Goal: Task Accomplishment & Management: Use online tool/utility

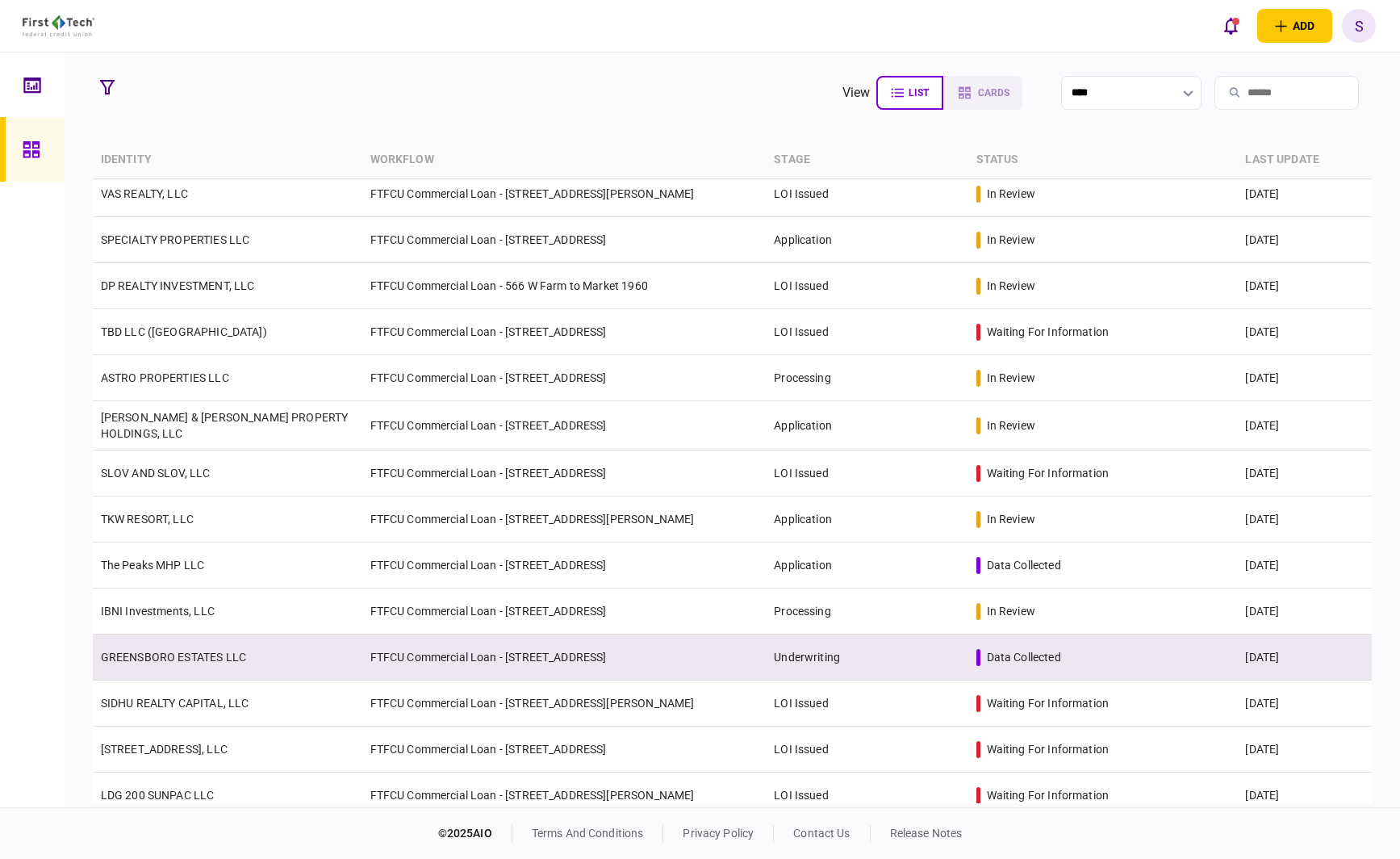
scroll to position [81, 0]
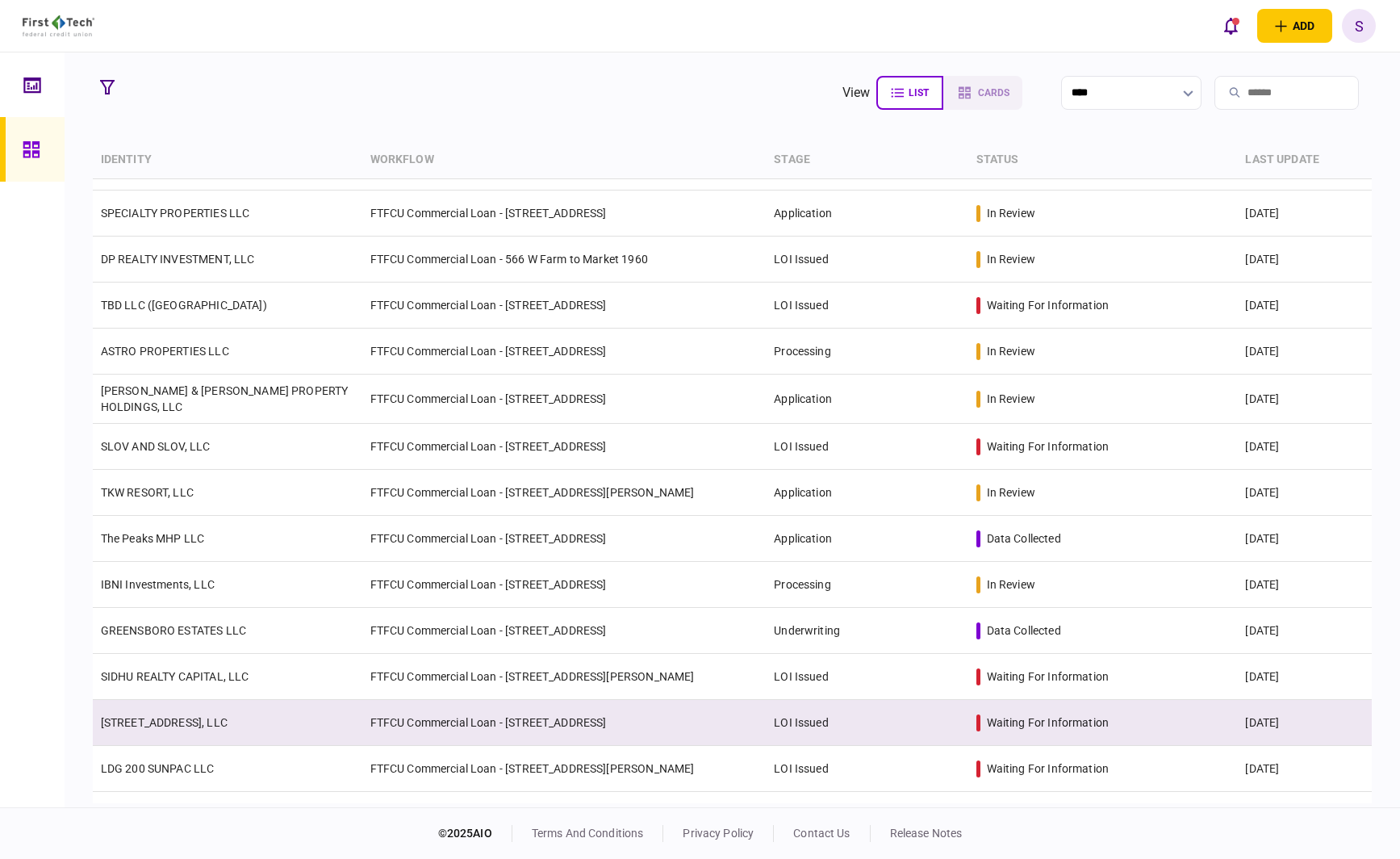
click at [288, 721] on td "[STREET_ADDRESS], LLC" at bounding box center [227, 722] width 269 height 46
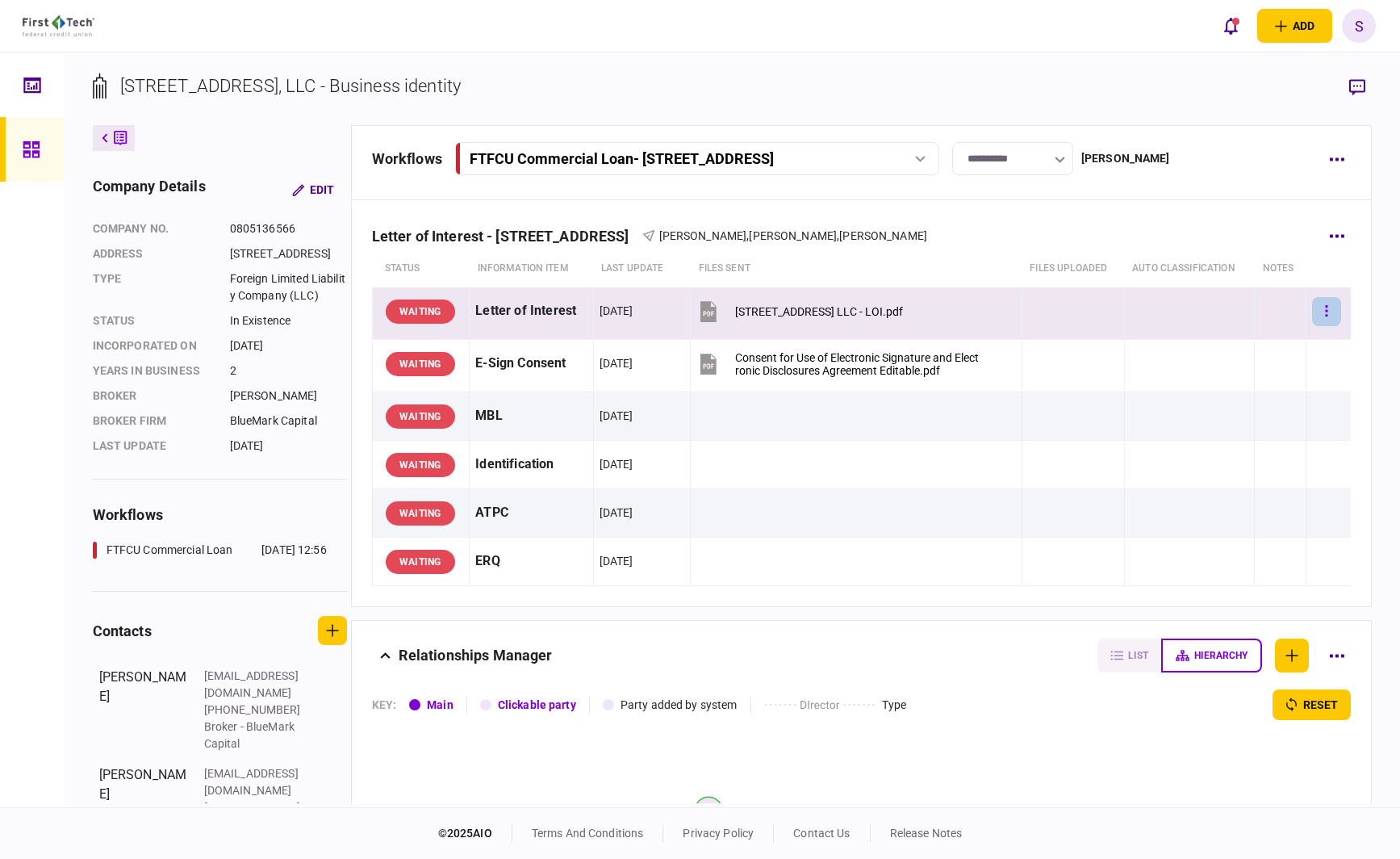
click at [1323, 310] on button "button" at bounding box center [1327, 312] width 29 height 29
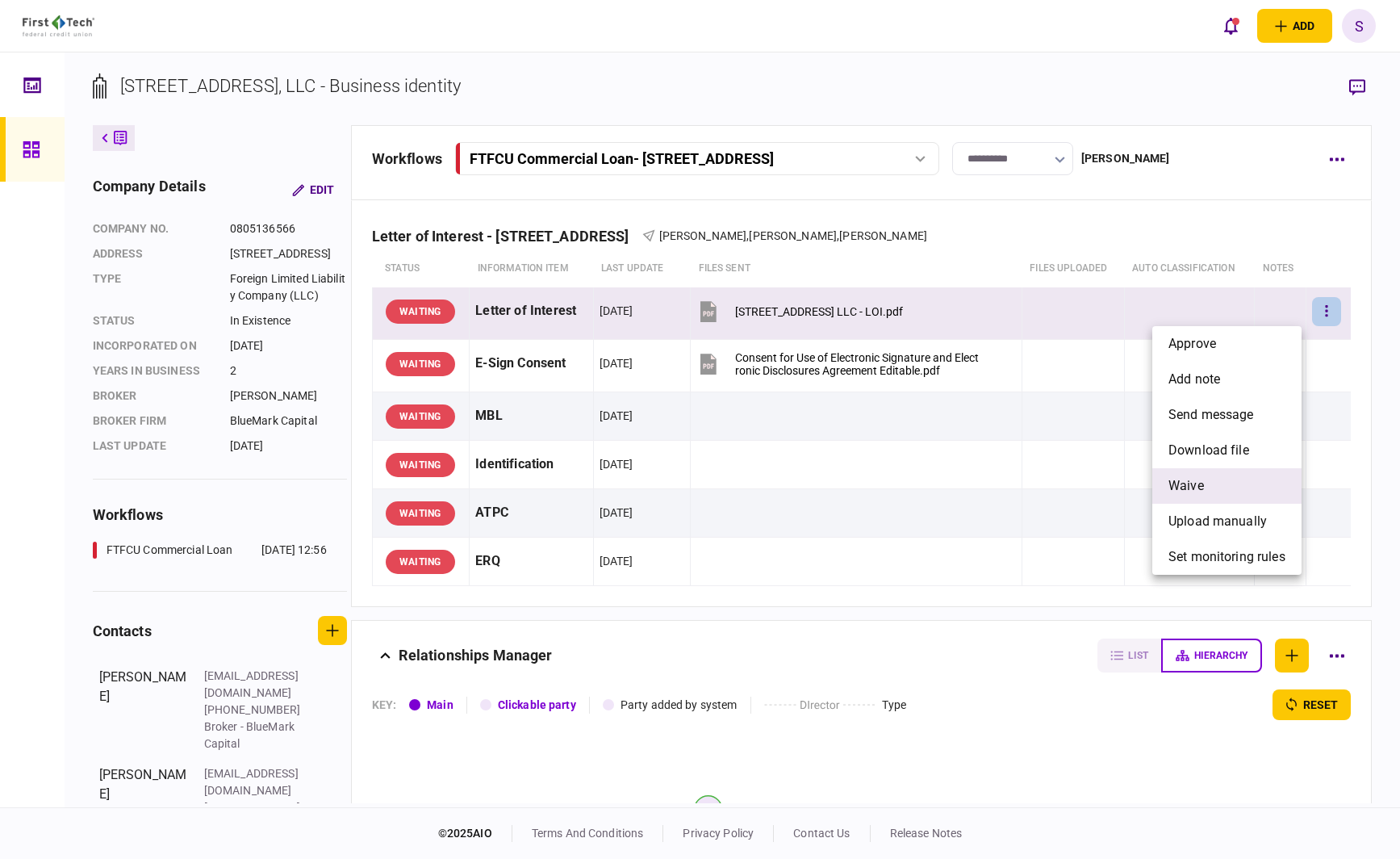
click at [1220, 481] on li "waive" at bounding box center [1227, 486] width 149 height 35
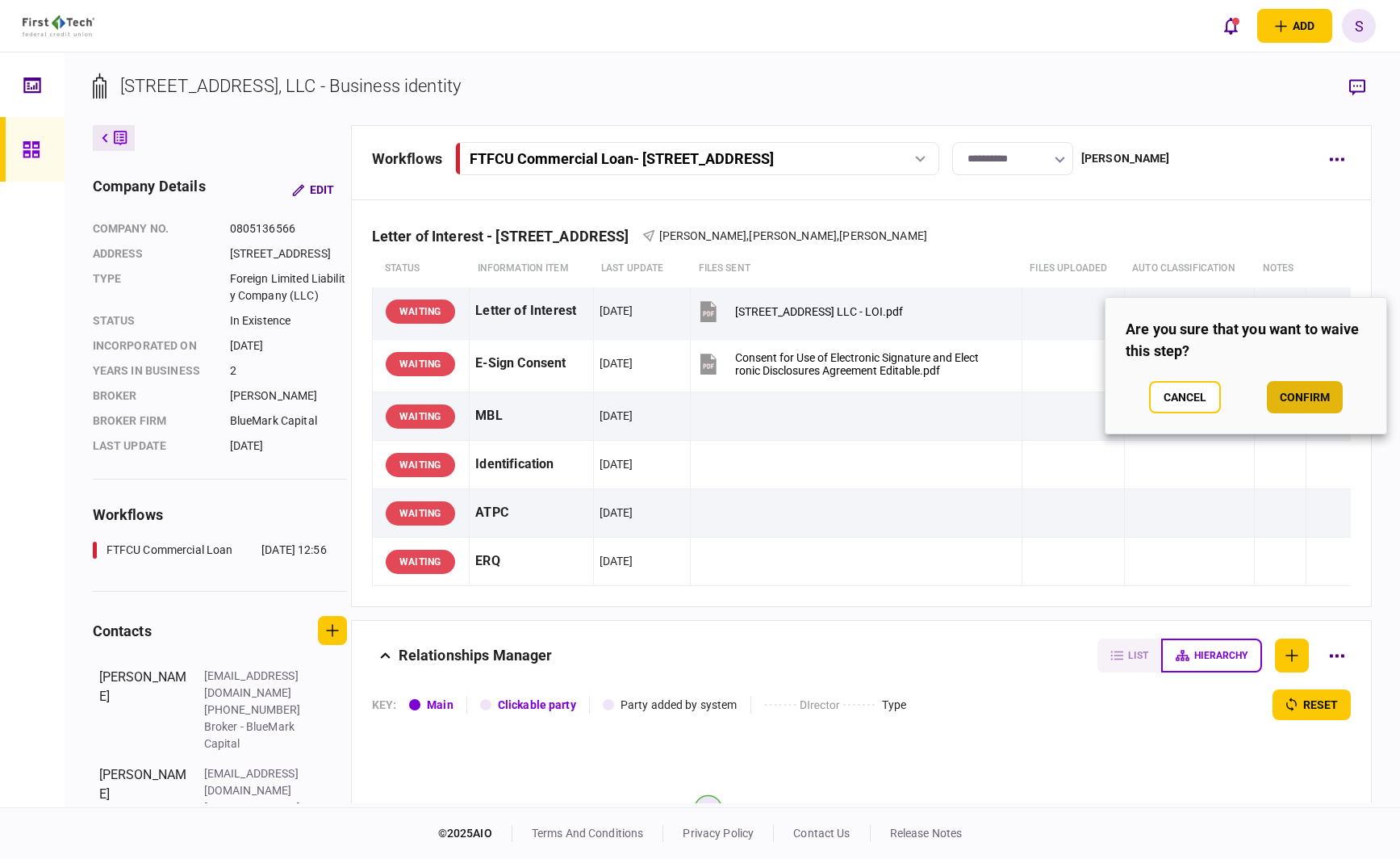
click at [1310, 383] on button "confirm" at bounding box center [1305, 396] width 76 height 32
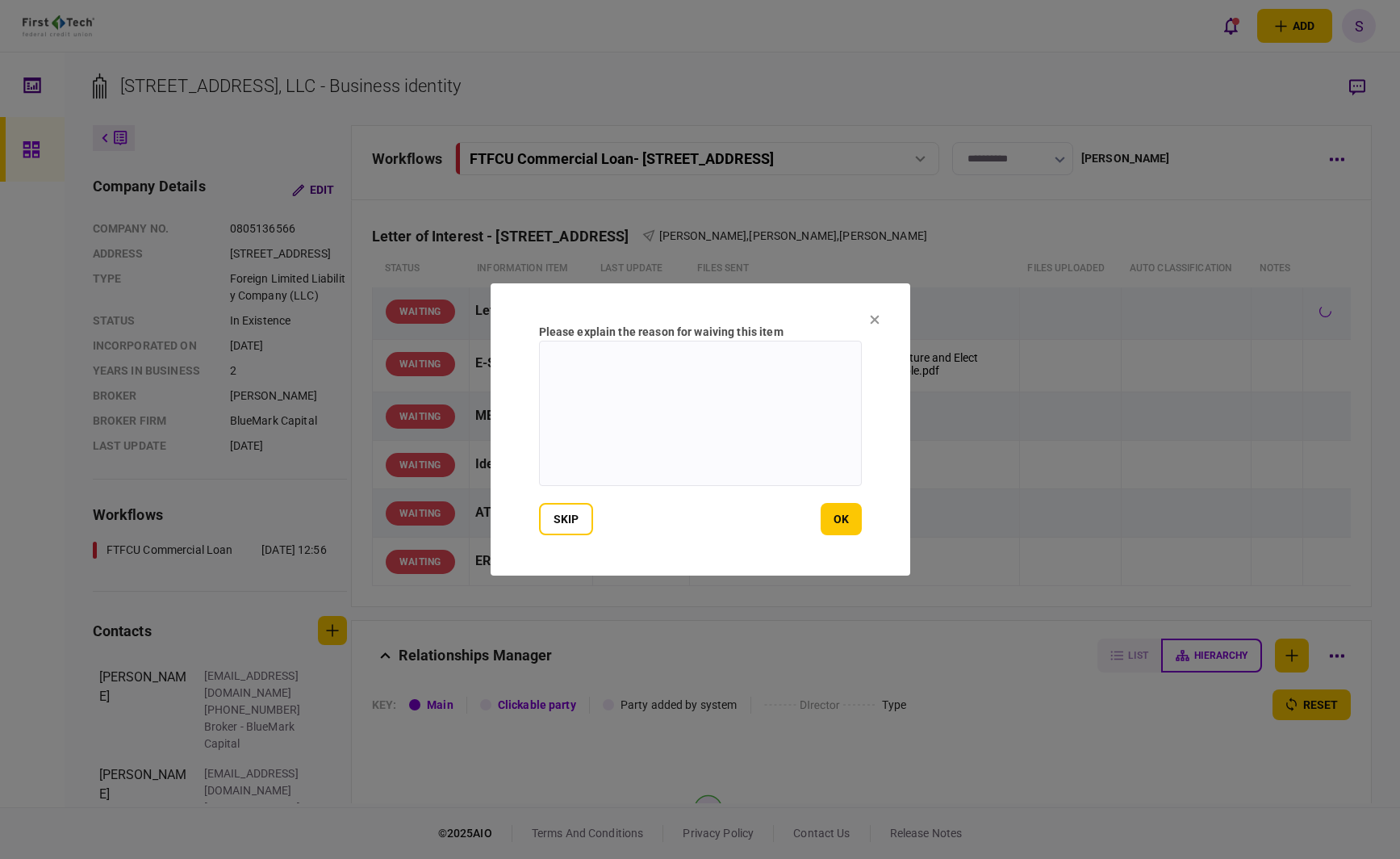
click at [643, 377] on textarea at bounding box center [700, 413] width 322 height 145
type textarea "**********"
click at [836, 515] on button "ok" at bounding box center [842, 518] width 41 height 32
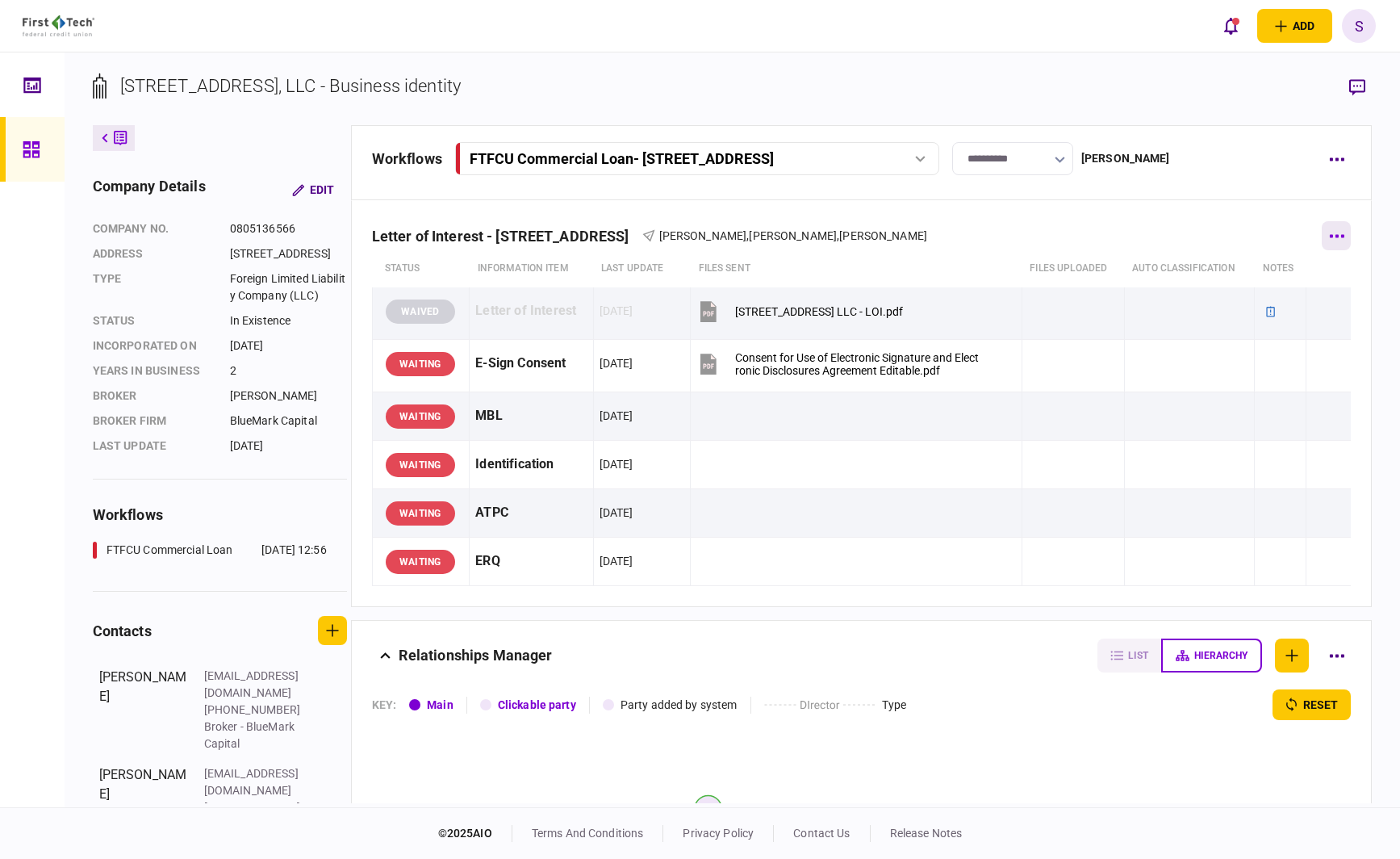
click at [1337, 233] on button "button" at bounding box center [1337, 236] width 29 height 29
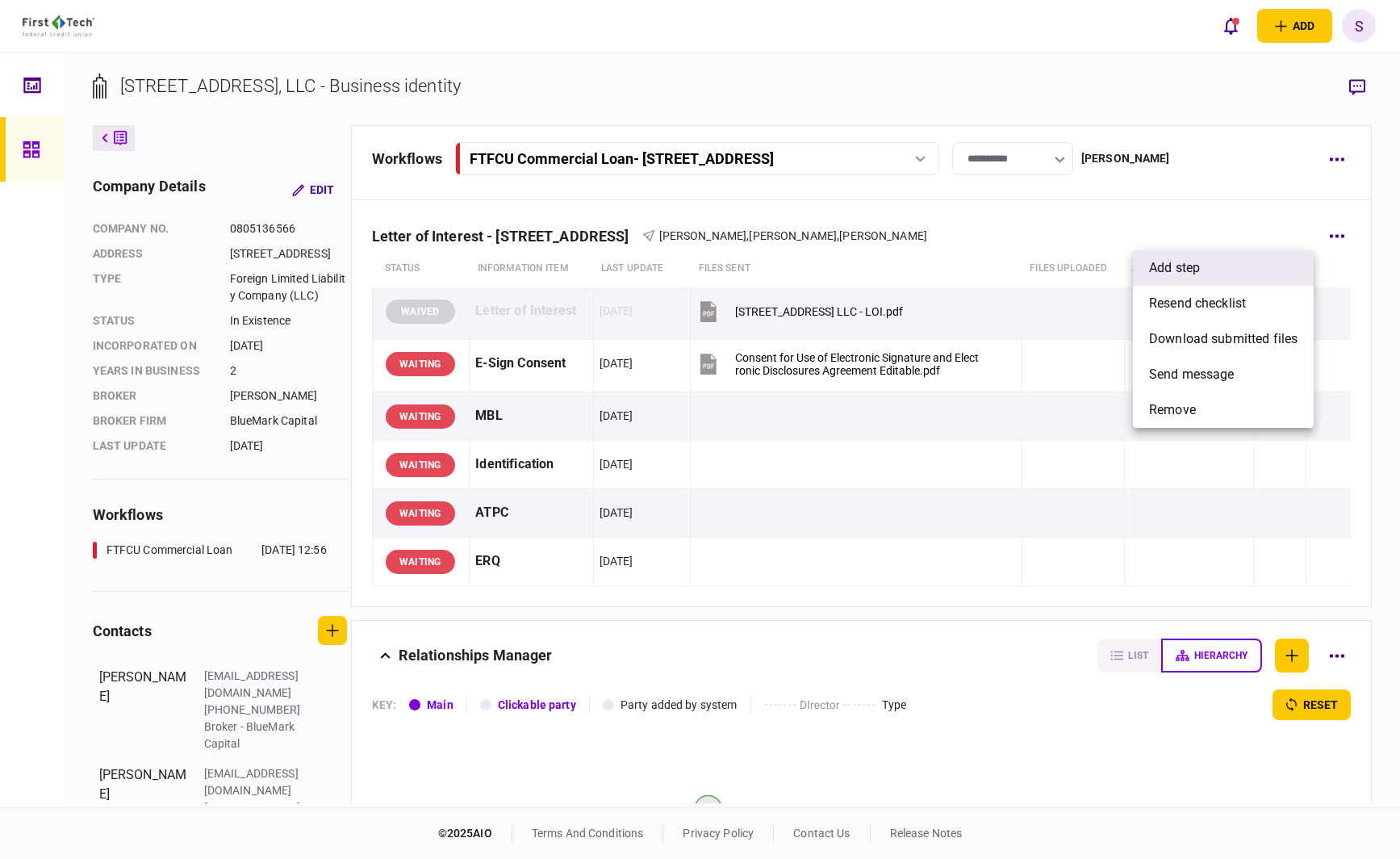
click at [1179, 263] on span "add step" at bounding box center [1175, 268] width 51 height 20
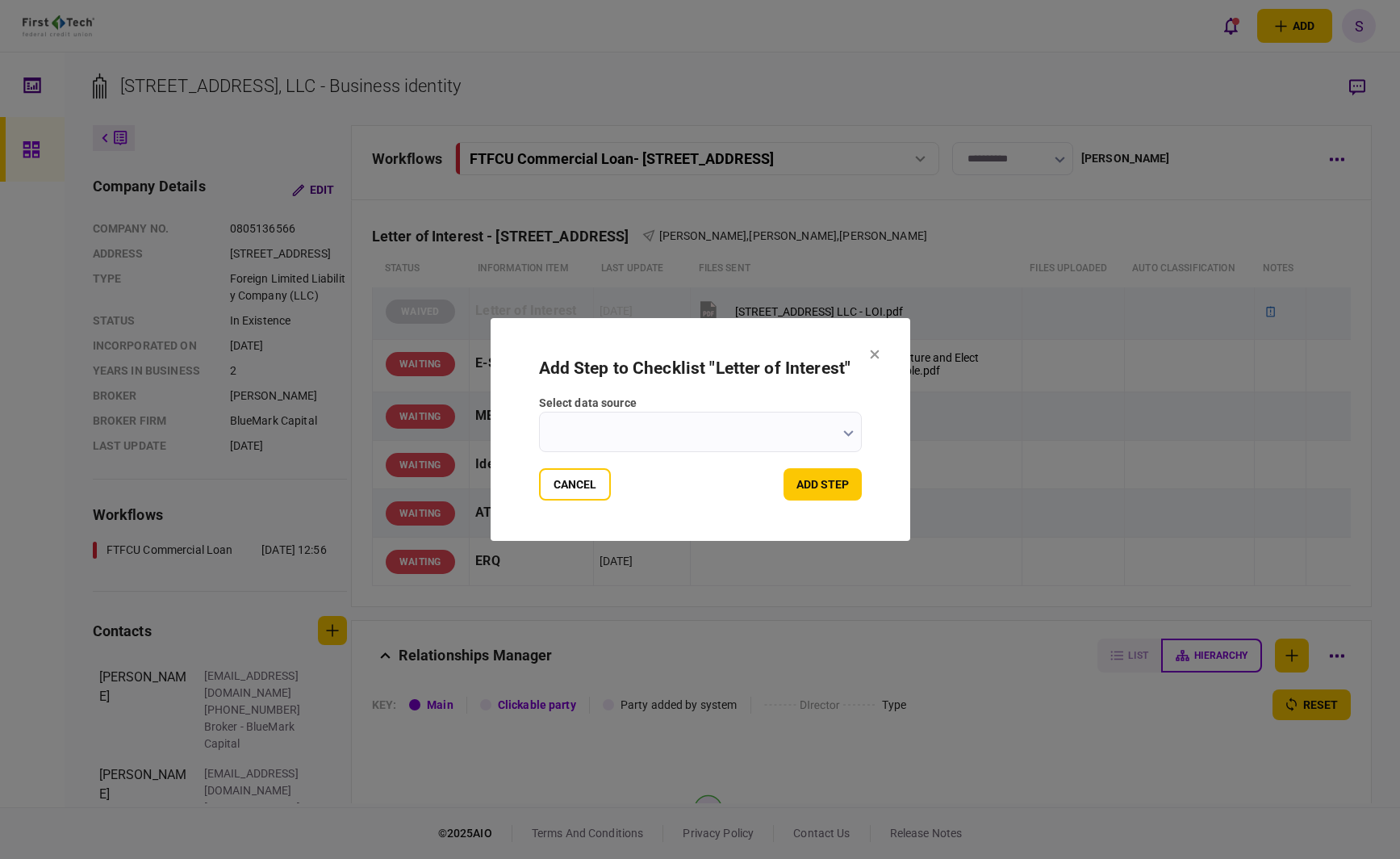
click at [611, 428] on input "select data source" at bounding box center [700, 431] width 322 height 40
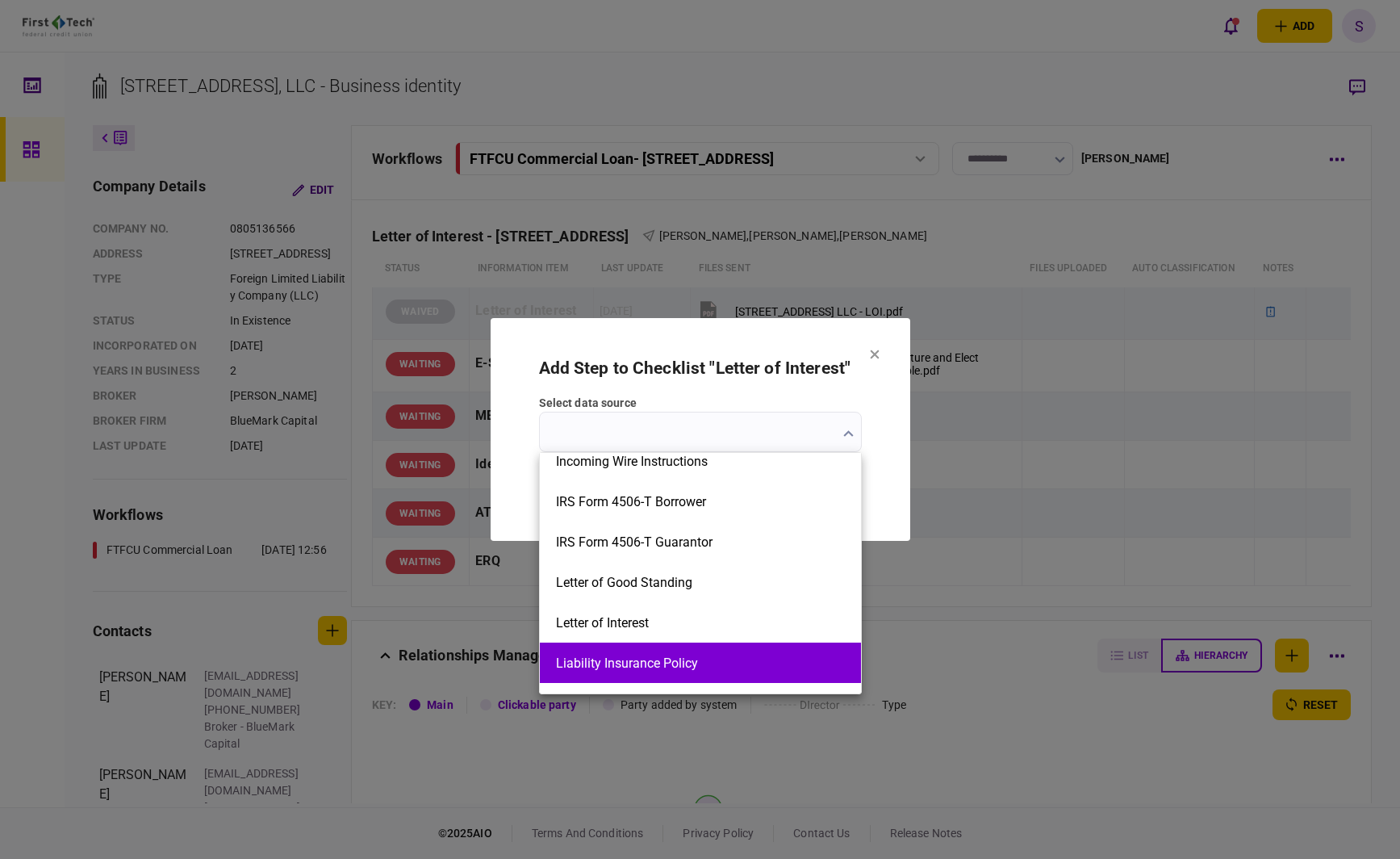
scroll to position [1372, 0]
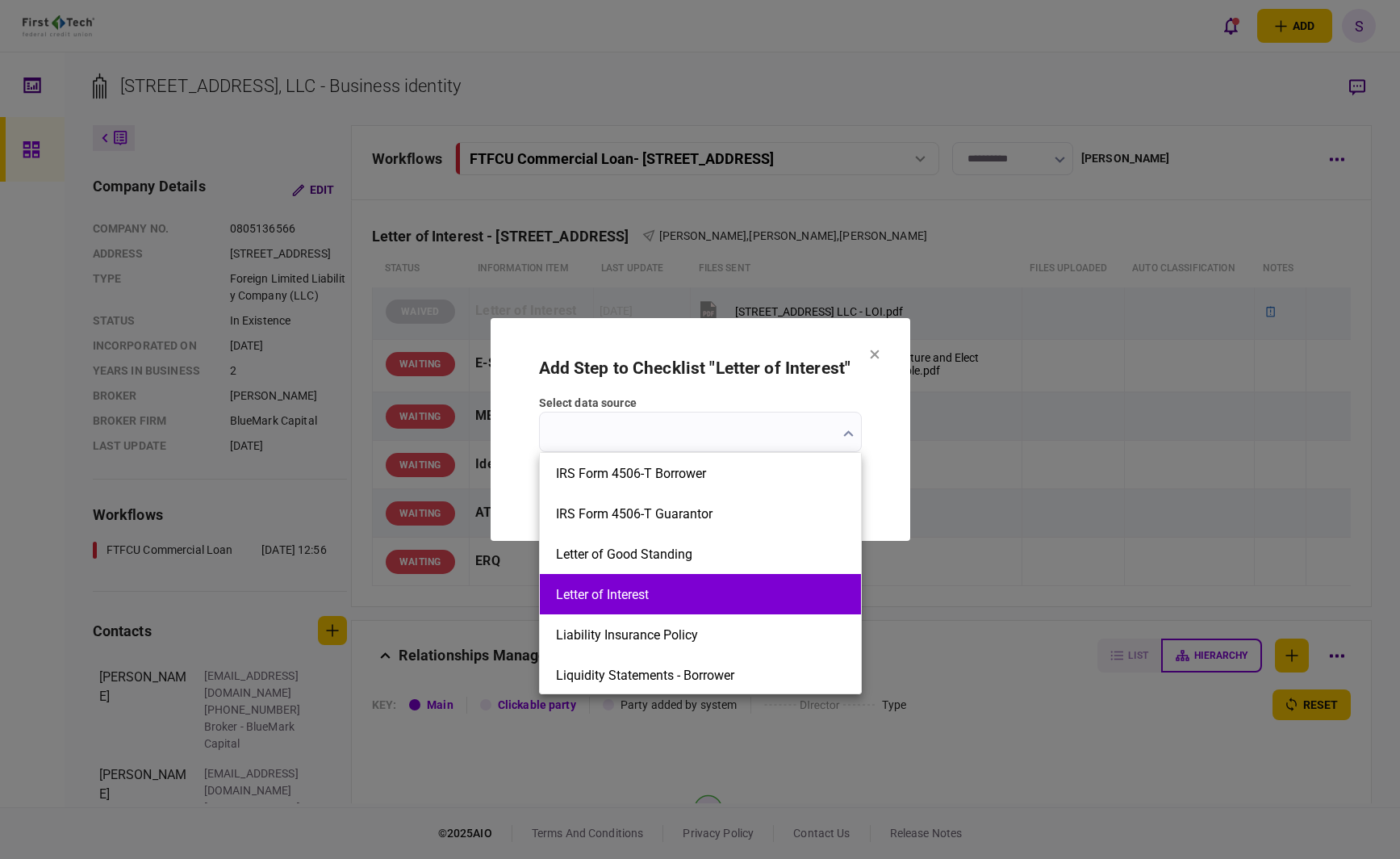
click at [641, 598] on button "Letter of Interest" at bounding box center [701, 595] width 289 height 16
type input "**********"
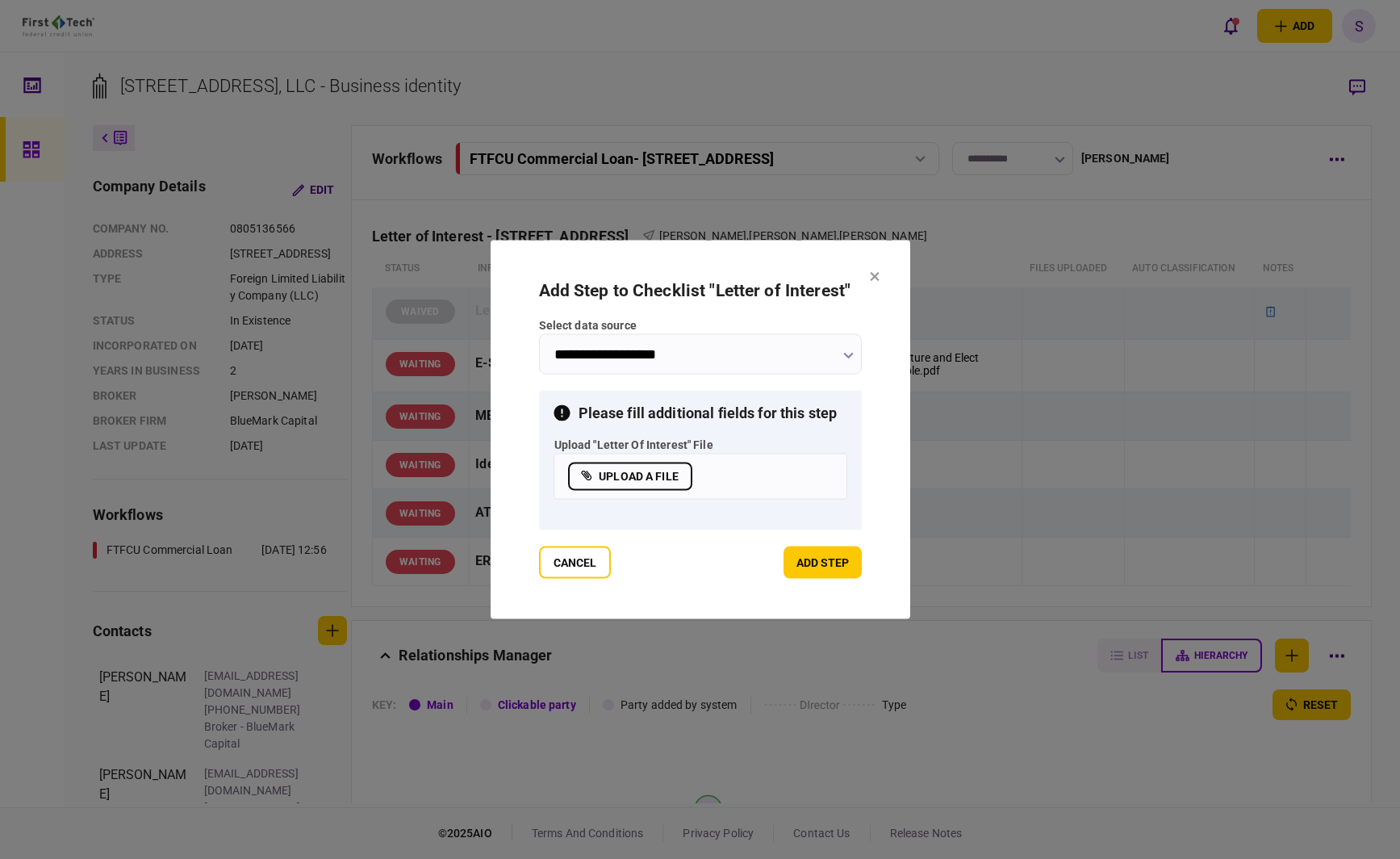
click at [613, 474] on label "upload a file" at bounding box center [630, 476] width 124 height 29
click at [0, 0] on input "upload a file" at bounding box center [0, 0] width 0 height 0
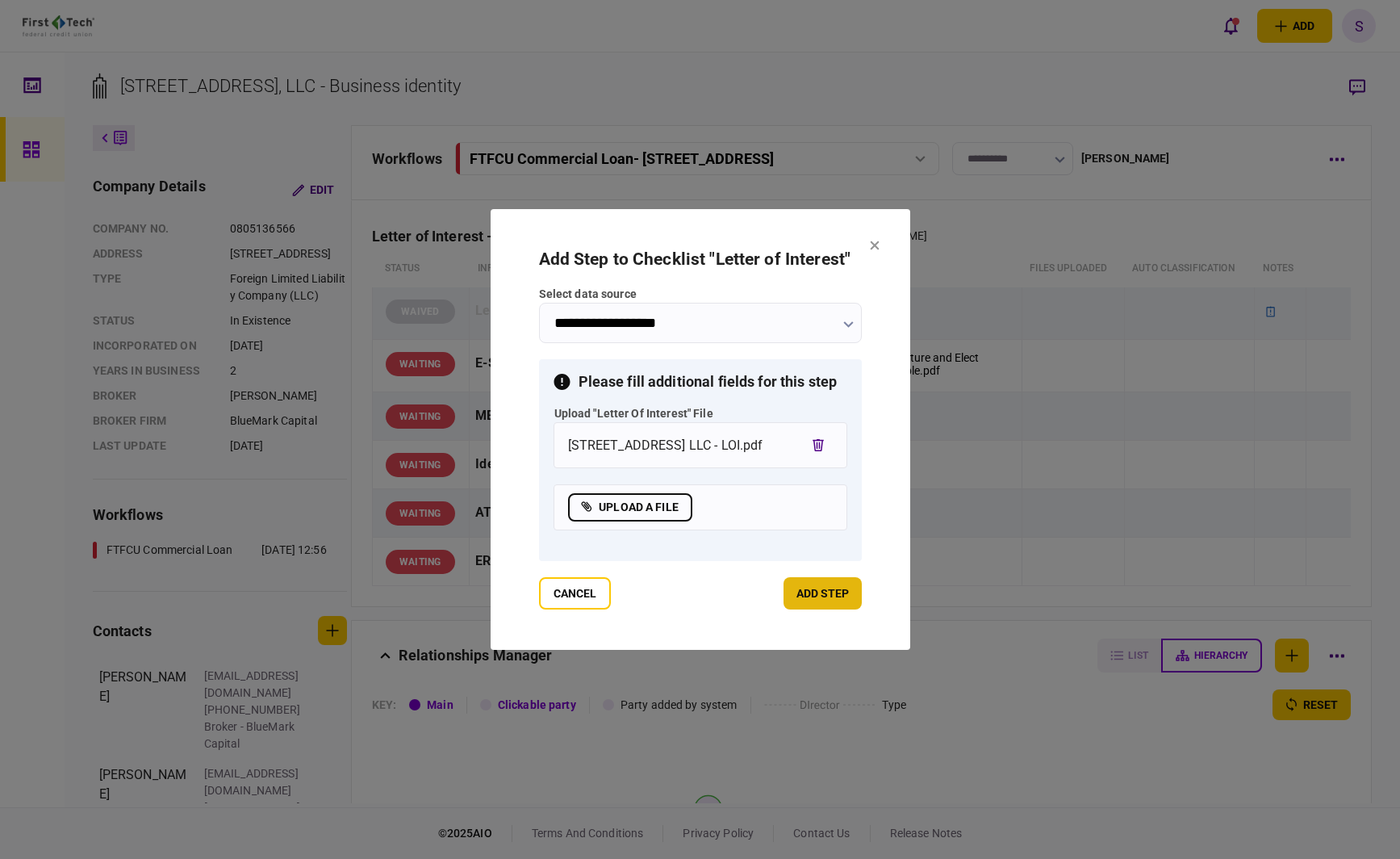
click at [811, 597] on button "add step" at bounding box center [823, 593] width 79 height 32
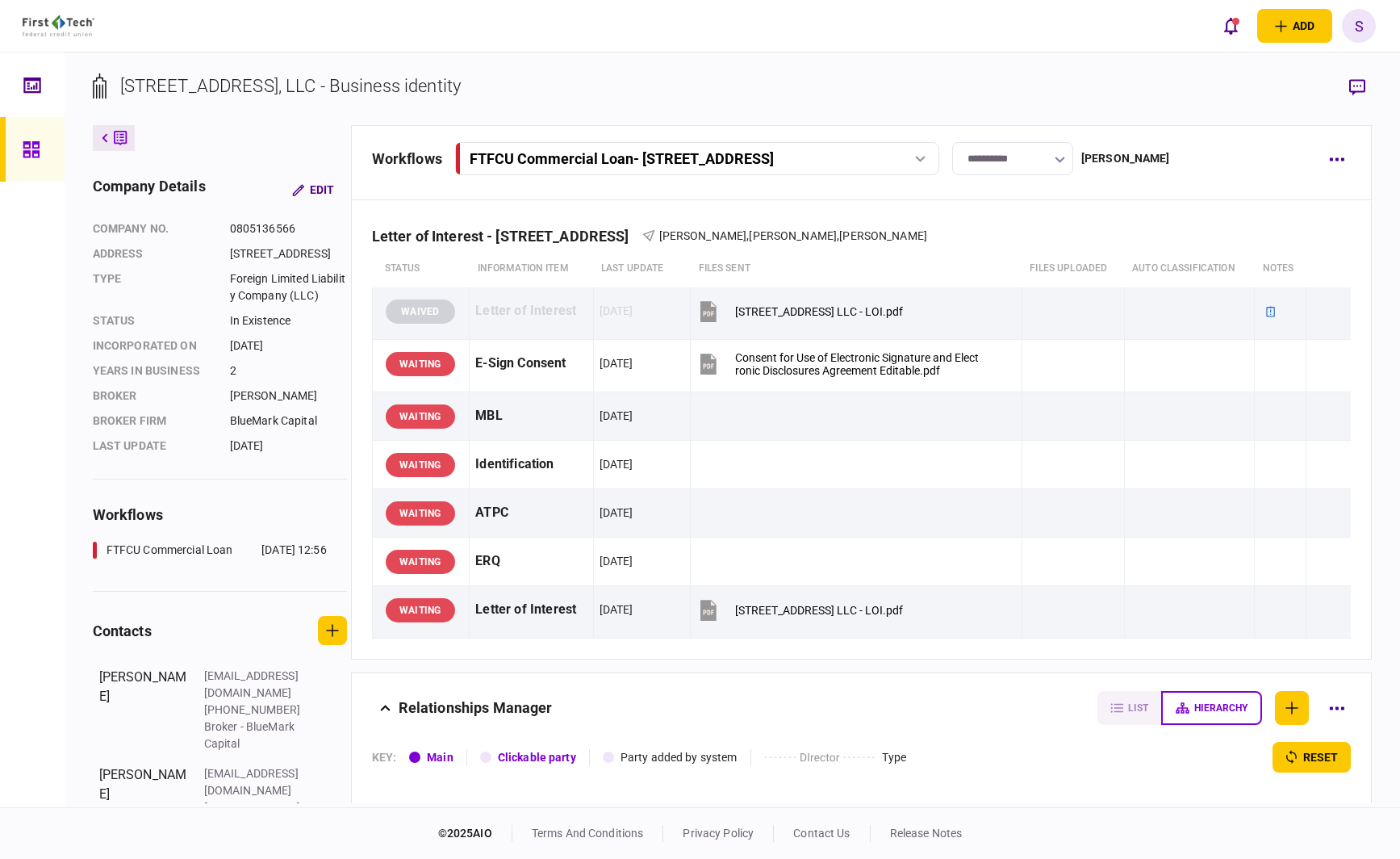
click at [737, 24] on div "add business identity individual identity S S [PERSON_NAME] [PERSON_NAME][EMAIL…" at bounding box center [700, 26] width 1400 height 52
click at [844, 77] on section "[STREET_ADDRESS], LLC - Business identity" at bounding box center [732, 98] width 1280 height 52
